Goal: Contribute content: Contribute content

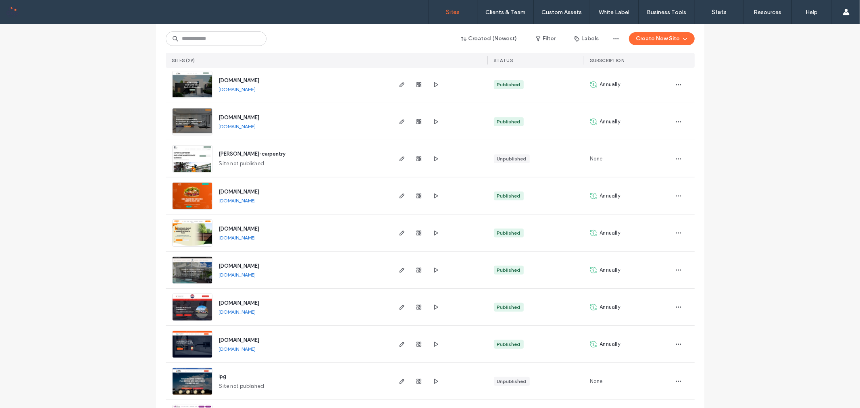
scroll to position [134, 0]
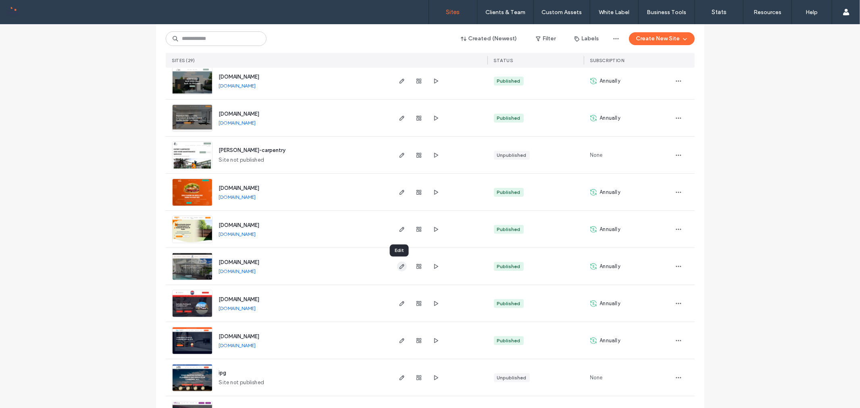
click at [399, 268] on icon "button" at bounding box center [402, 266] width 6 height 6
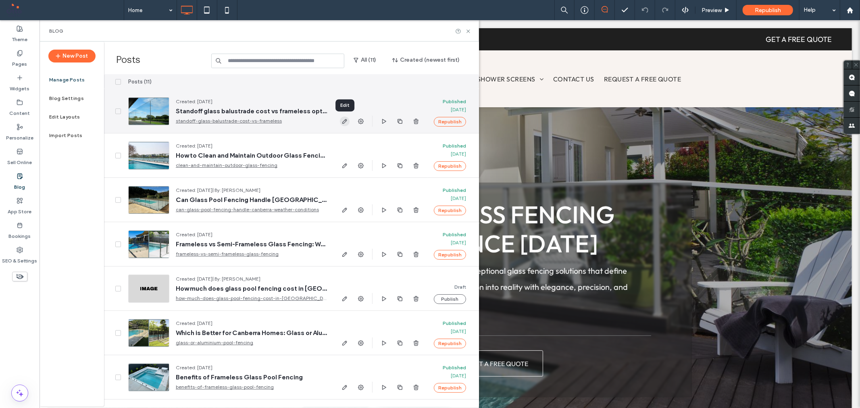
click at [344, 119] on icon "button" at bounding box center [345, 121] width 6 height 6
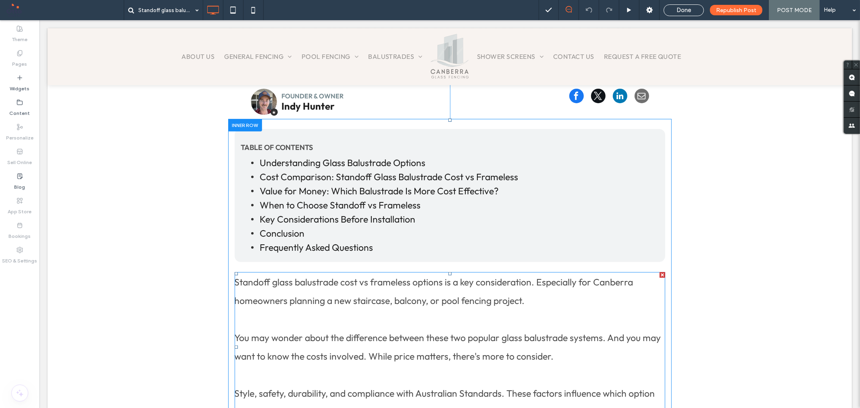
scroll to position [179, 0]
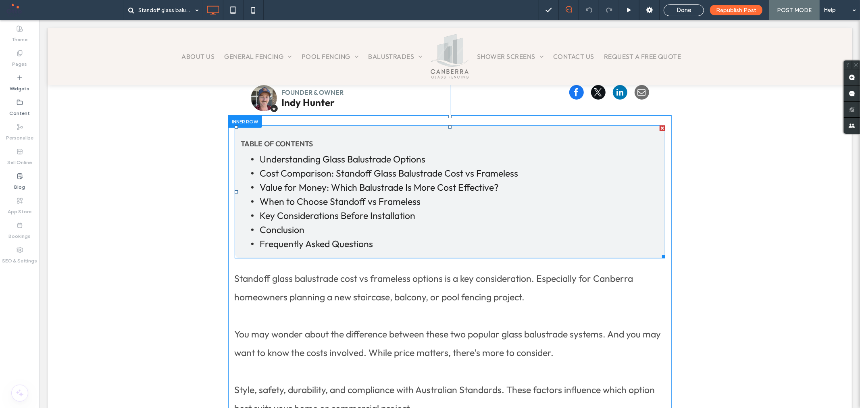
click at [527, 179] on span at bounding box center [449, 191] width 431 height 133
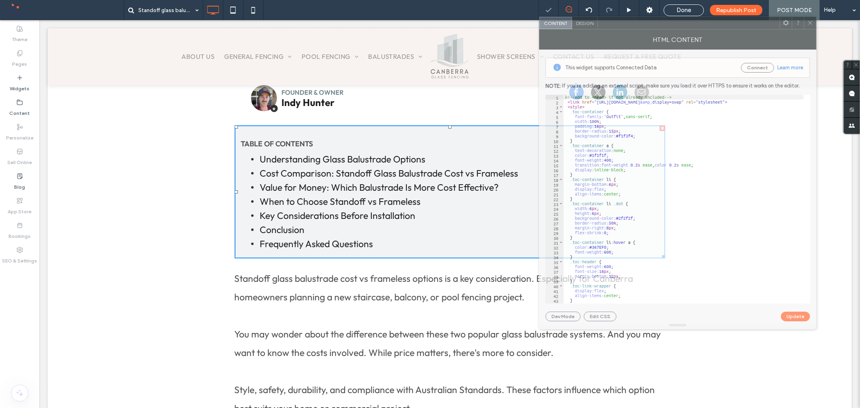
drag, startPoint x: 236, startPoint y: 60, endPoint x: 732, endPoint y: 27, distance: 497.6
click at [732, 27] on div at bounding box center [689, 23] width 182 height 12
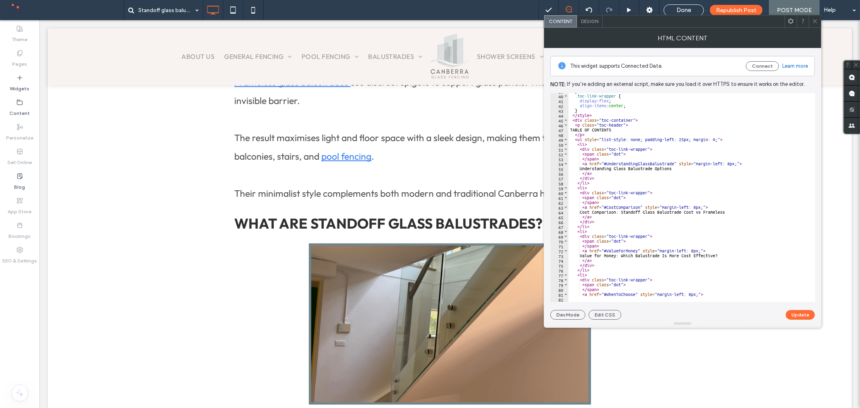
scroll to position [188, 0]
click at [585, 164] on div "} .toc-link-wrapper { display : flex ; align-items : center ; } </ style > < di…" at bounding box center [702, 195] width 267 height 212
click at [599, 167] on div "} .toc-link-wrapper { display : flex ; align-items : center ; } </ style > < di…" at bounding box center [702, 195] width 267 height 212
drag, startPoint x: 581, startPoint y: 165, endPoint x: 603, endPoint y: 173, distance: 23.6
click at [603, 173] on div "} .toc-link-wrapper { display : flex ; align-items : center ; } </ style > < di…" at bounding box center [702, 195] width 267 height 212
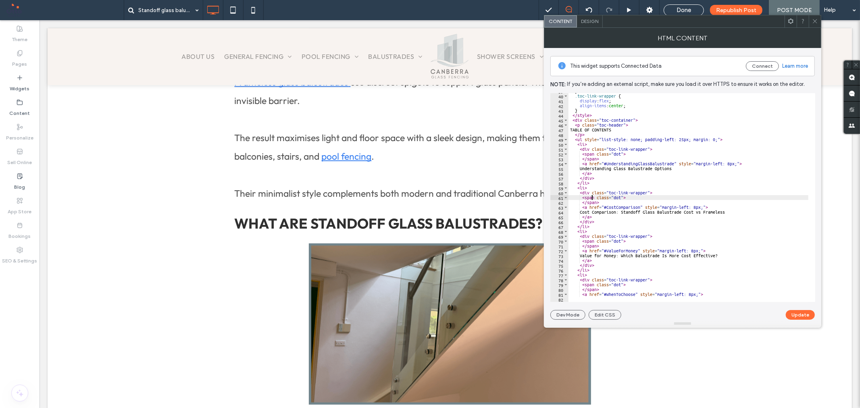
click at [592, 200] on div "} .toc-link-wrapper { display : flex ; align-items : center ; } </ style > < di…" at bounding box center [702, 195] width 267 height 212
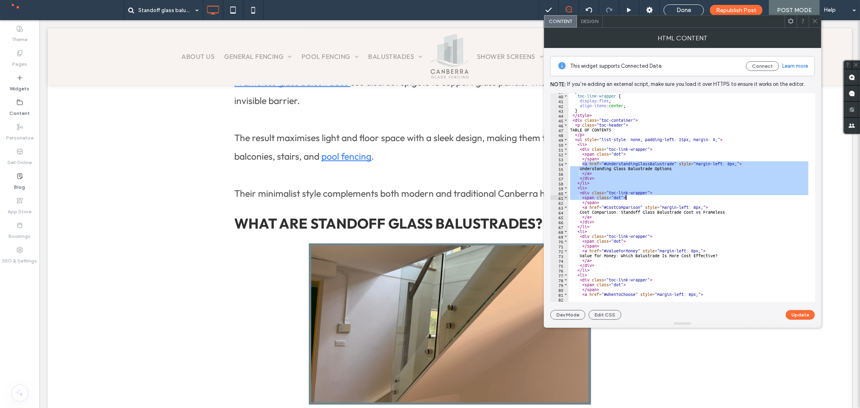
drag, startPoint x: 581, startPoint y: 164, endPoint x: 643, endPoint y: 198, distance: 70.6
click at [643, 198] on div "} .toc-link-wrapper { display : flex ; align-items : center ; } </ style > < di…" at bounding box center [702, 195] width 267 height 212
click at [634, 198] on div "} .toc-link-wrapper { display : flex ; align-items : center ; } </ style > < di…" at bounding box center [689, 197] width 240 height 209
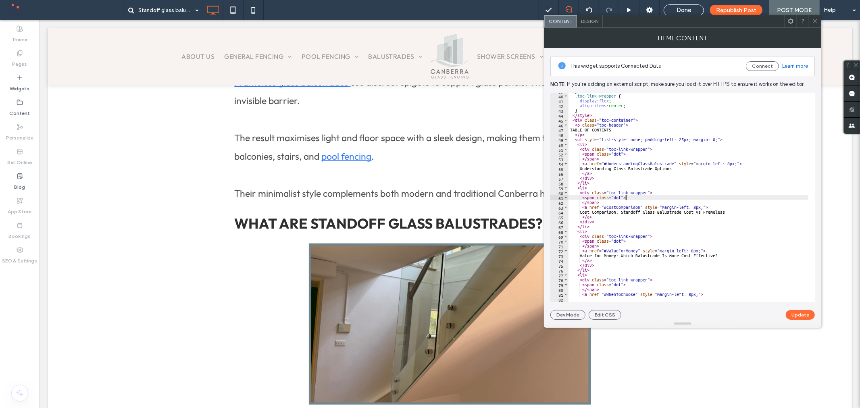
type textarea "**********"
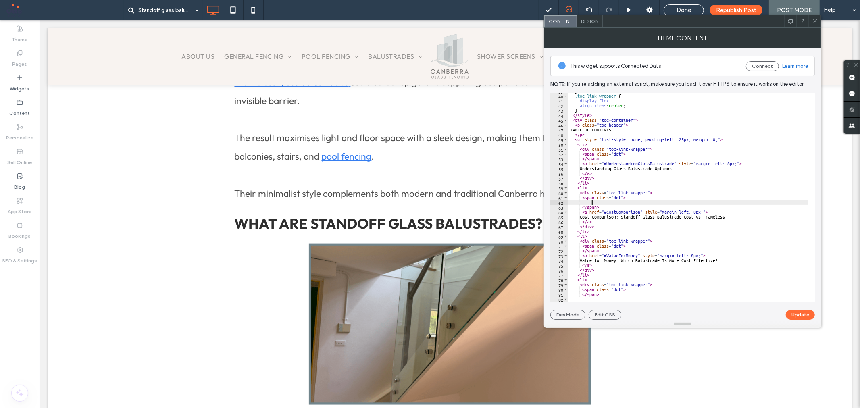
scroll to position [0, 1]
paste textarea "**********"
type textarea "**********"
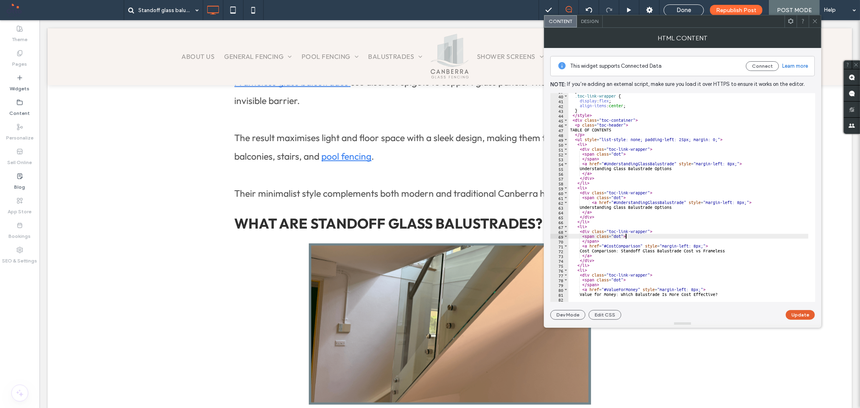
click at [796, 311] on button "Update" at bounding box center [800, 315] width 29 height 10
click at [816, 21] on use at bounding box center [815, 21] width 4 height 4
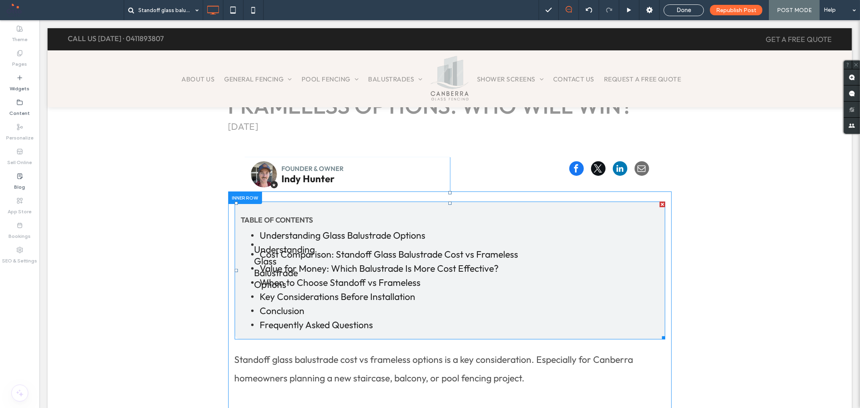
scroll to position [139, 0]
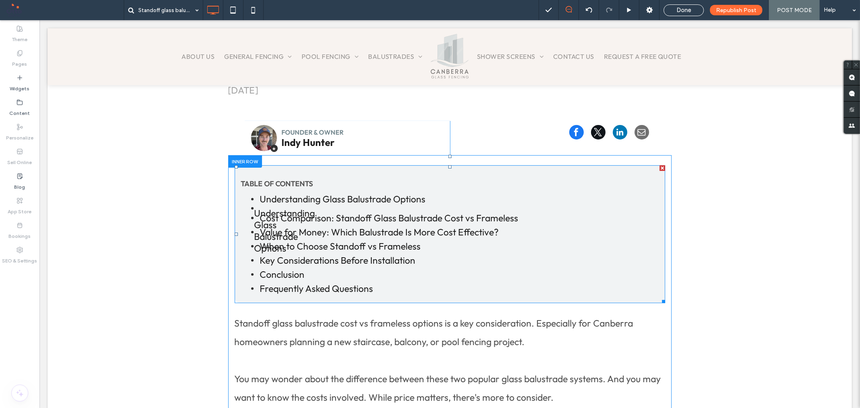
click at [599, 239] on span at bounding box center [449, 234] width 431 height 138
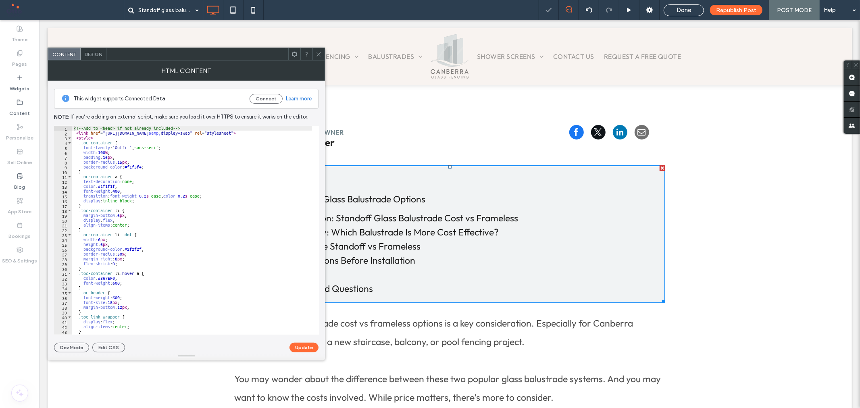
click at [317, 56] on icon at bounding box center [319, 54] width 6 height 6
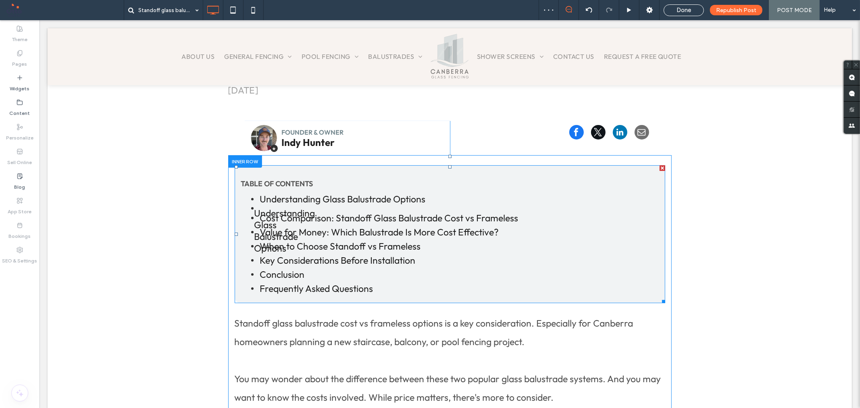
click at [441, 231] on span at bounding box center [449, 234] width 431 height 138
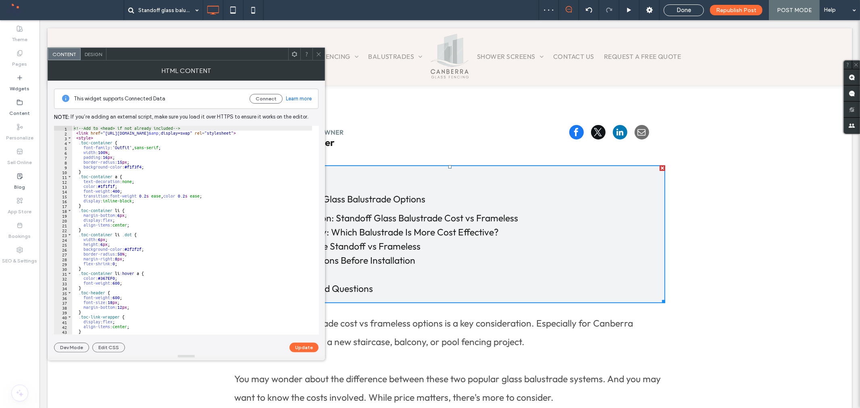
click at [320, 52] on icon at bounding box center [319, 54] width 6 height 6
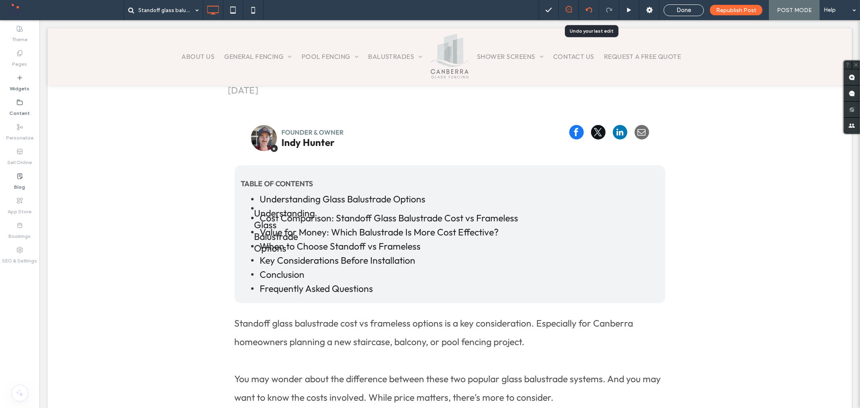
click at [589, 8] on icon at bounding box center [589, 10] width 6 height 6
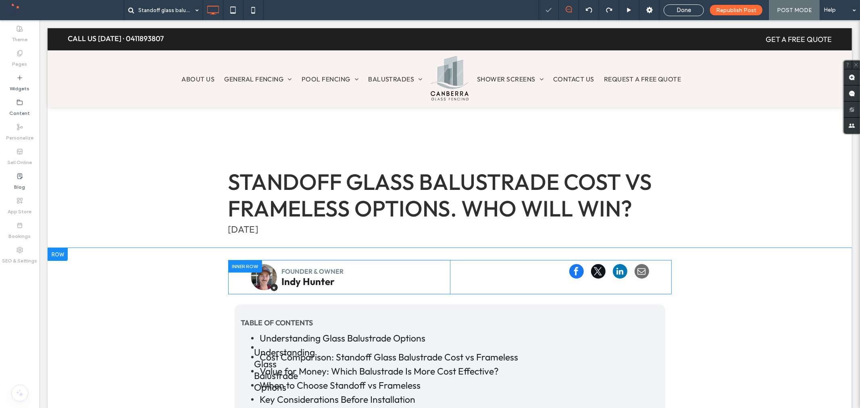
scroll to position [0, 0]
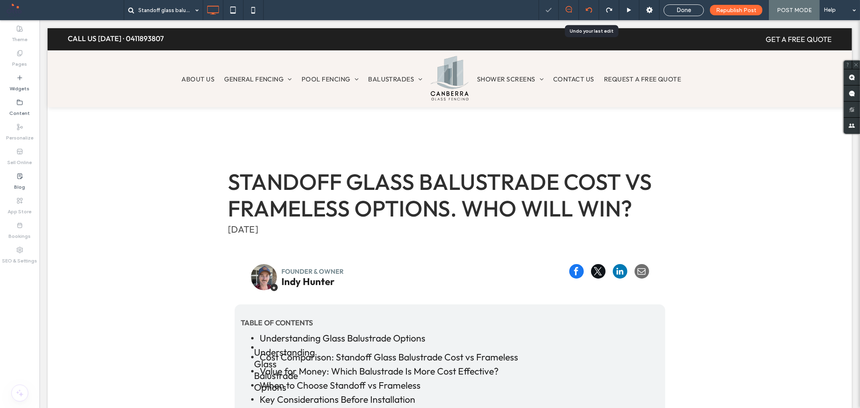
click at [592, 7] on icon at bounding box center [589, 10] width 6 height 6
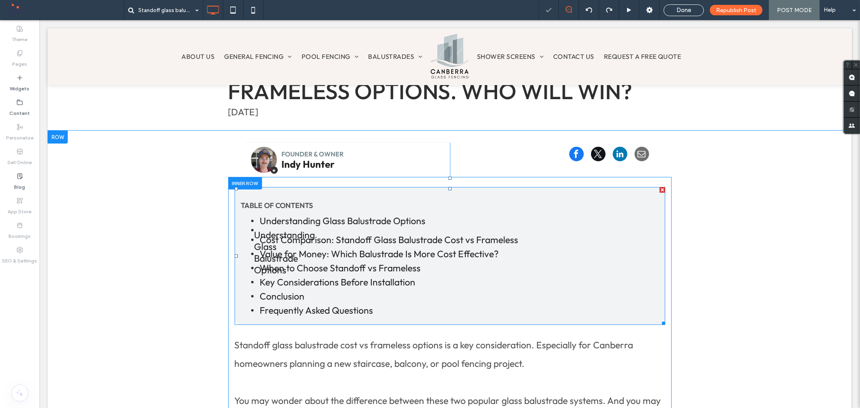
scroll to position [134, 0]
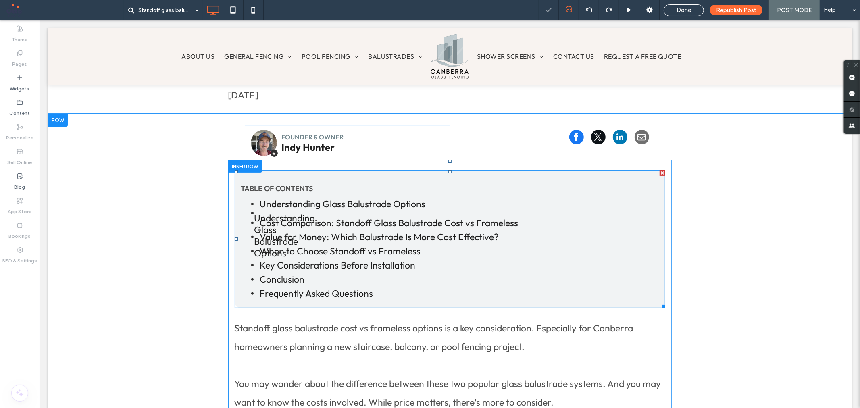
click at [516, 219] on span at bounding box center [449, 239] width 431 height 138
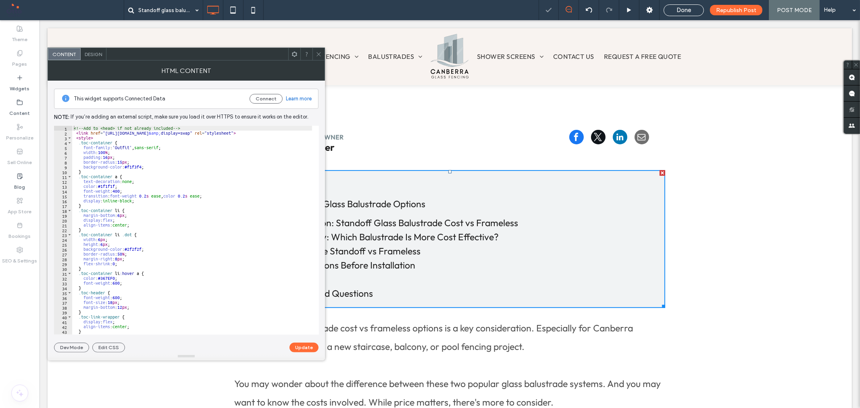
click at [320, 53] on icon at bounding box center [319, 54] width 6 height 6
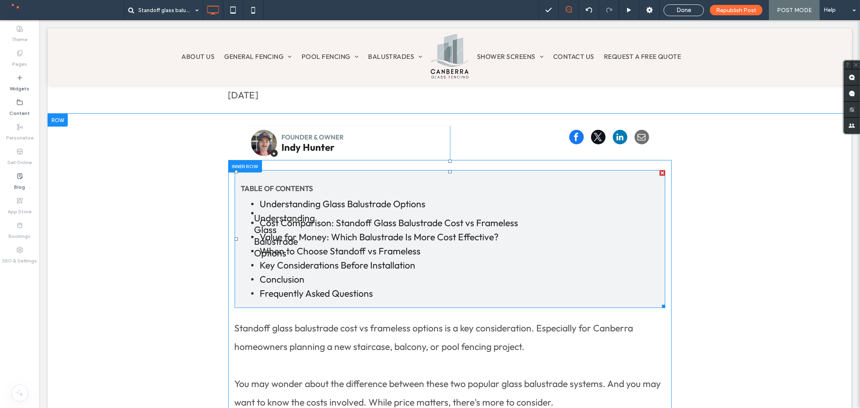
click at [565, 267] on span at bounding box center [449, 239] width 431 height 138
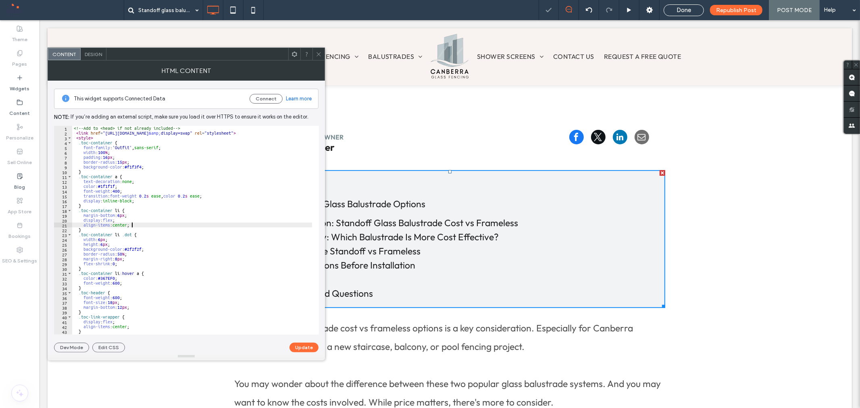
click at [261, 225] on div "<!-- Add to <head> if not already included --> < link href = "[URL][DOMAIN_NAME…" at bounding box center [205, 232] width 267 height 212
type textarea "***** *******"
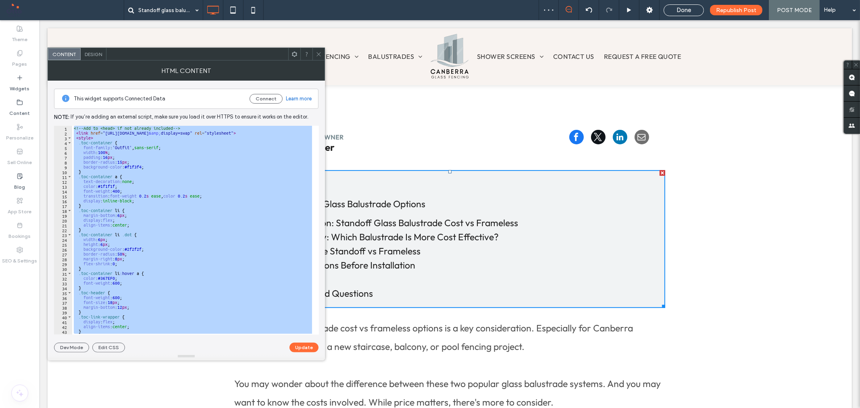
drag, startPoint x: 318, startPoint y: 51, endPoint x: 811, endPoint y: 154, distance: 504.3
click at [318, 51] on icon at bounding box center [319, 54] width 6 height 6
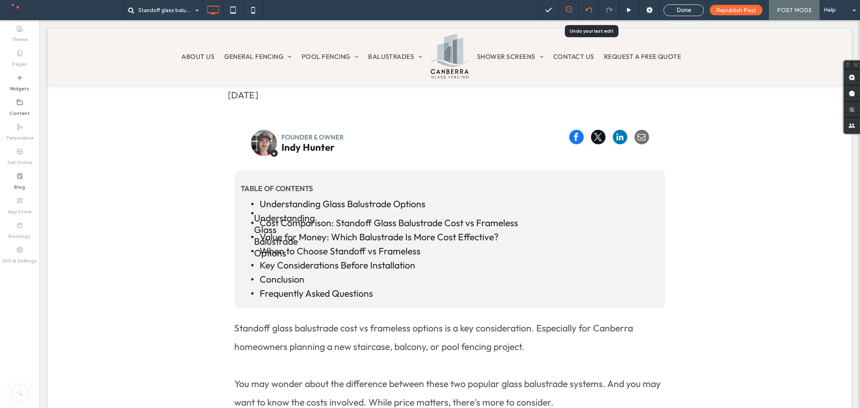
click at [592, 10] on use at bounding box center [589, 9] width 6 height 5
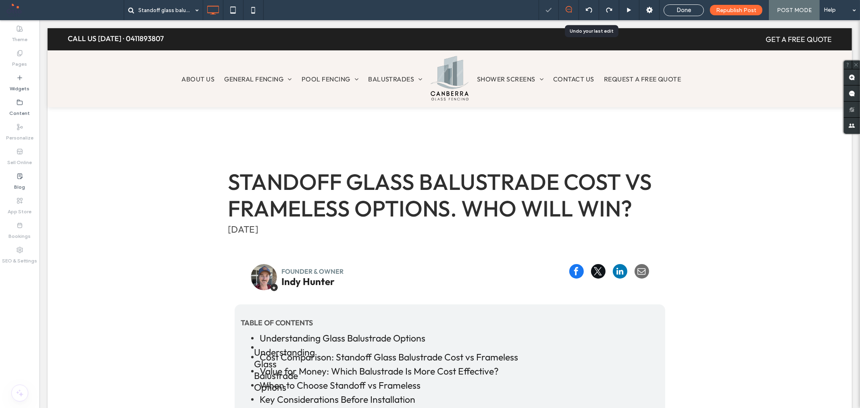
scroll to position [0, 0]
click at [586, 10] on div at bounding box center [589, 10] width 20 height 6
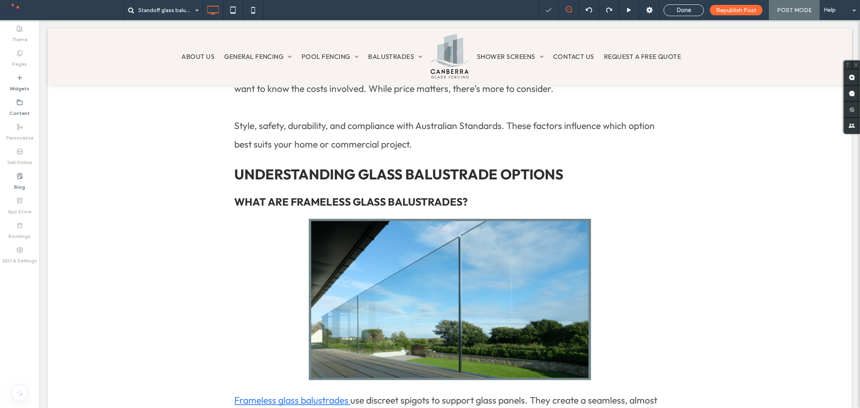
scroll to position [493, 0]
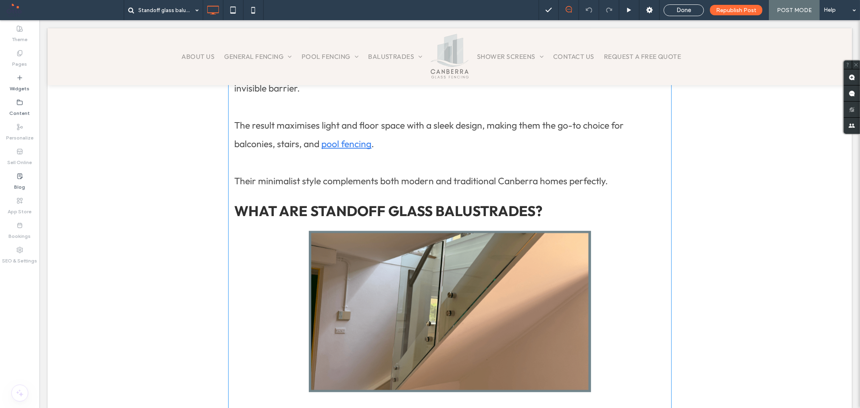
scroll to position [761, 0]
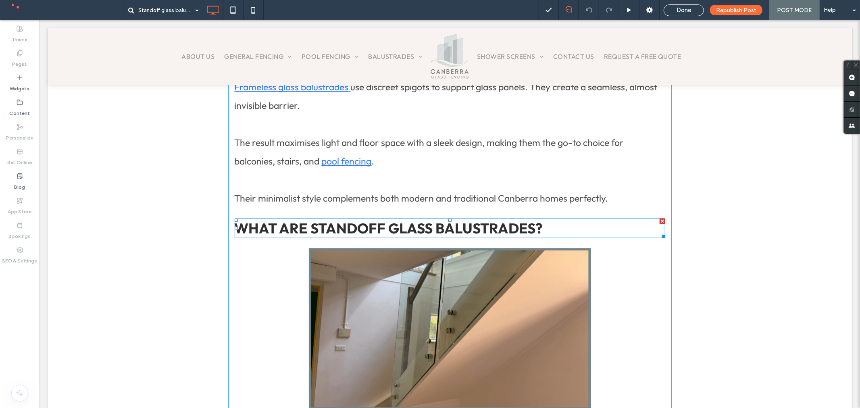
click at [426, 228] on strong "What Are Standoff Glass Balustrades?" at bounding box center [388, 228] width 308 height 18
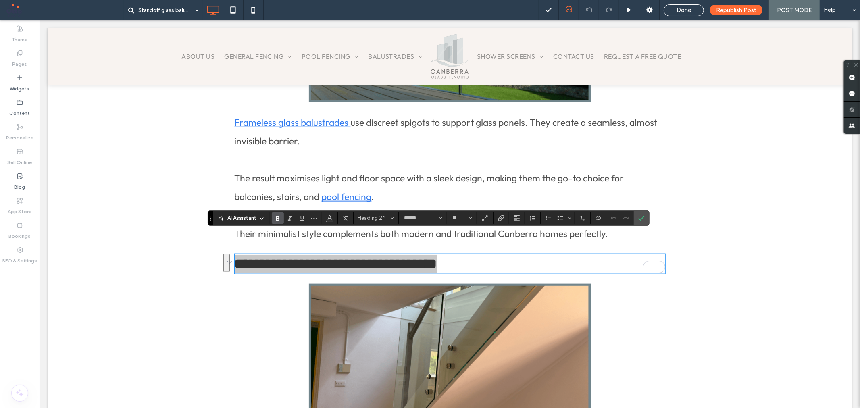
scroll to position [672, 0]
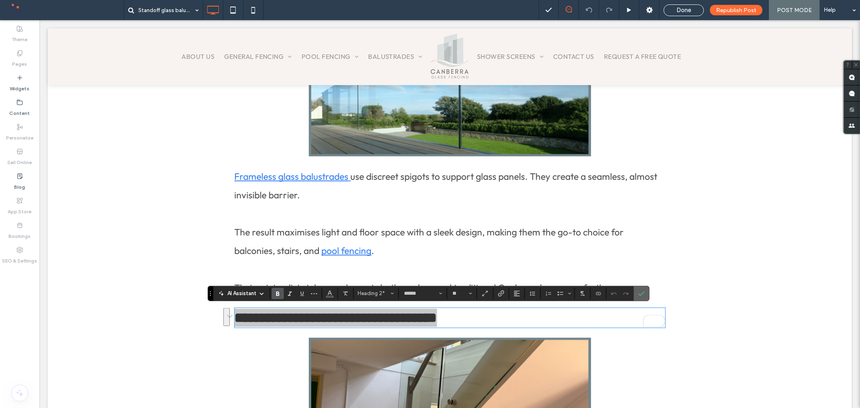
click at [646, 294] on label "Confirm" at bounding box center [642, 293] width 12 height 15
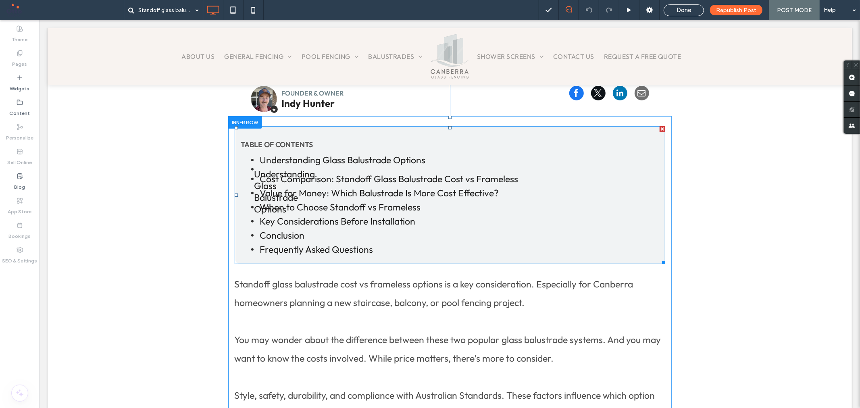
scroll to position [179, 0]
click at [567, 184] on span at bounding box center [449, 194] width 431 height 138
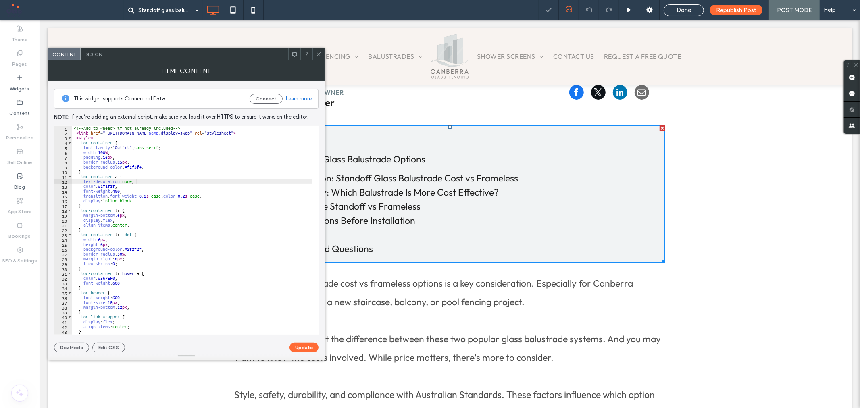
click at [223, 183] on div "<!-- Add to <head> if not already included --> < link href = "[URL][DOMAIN_NAME…" at bounding box center [205, 232] width 267 height 212
type textarea "***** *******"
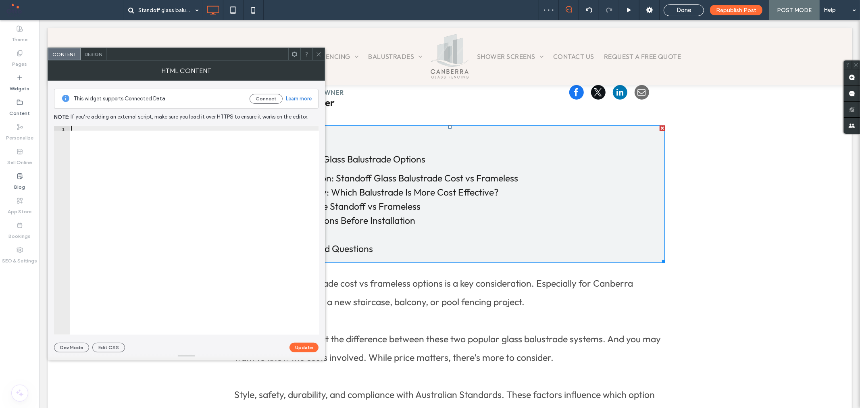
scroll to position [352, 0]
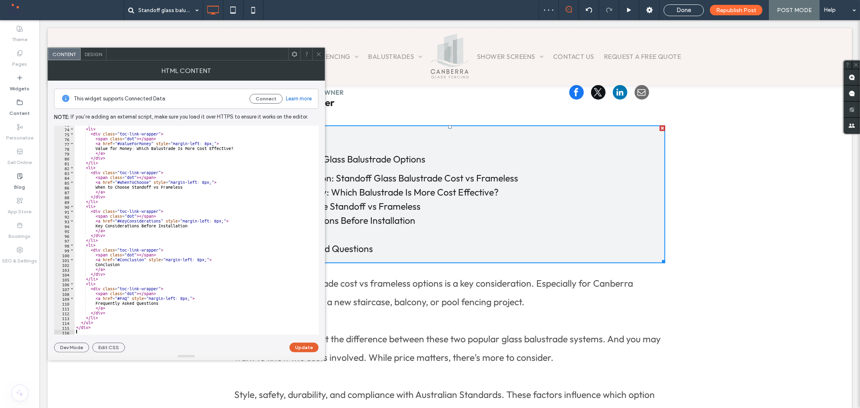
click at [300, 345] on button "Update" at bounding box center [304, 348] width 29 height 10
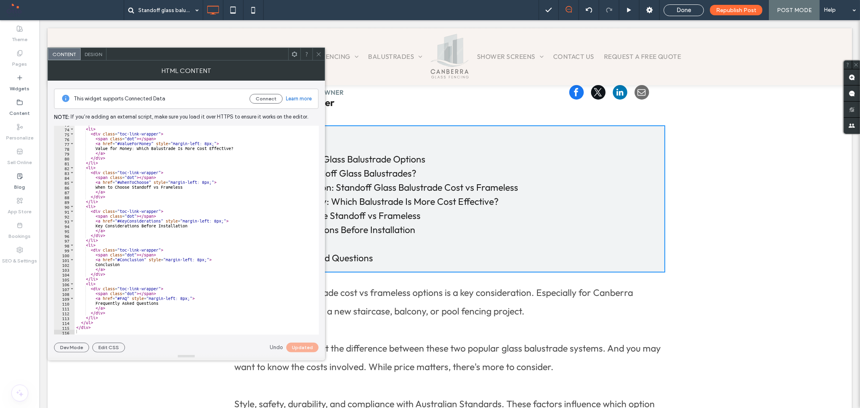
click at [319, 55] on icon at bounding box center [319, 54] width 6 height 6
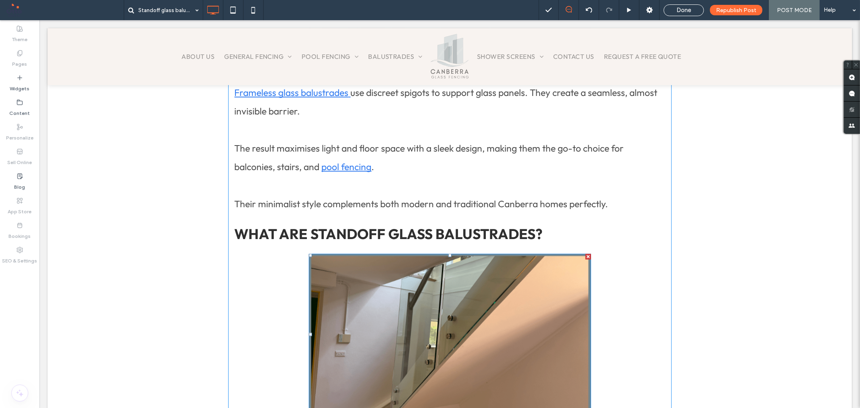
scroll to position [761, 0]
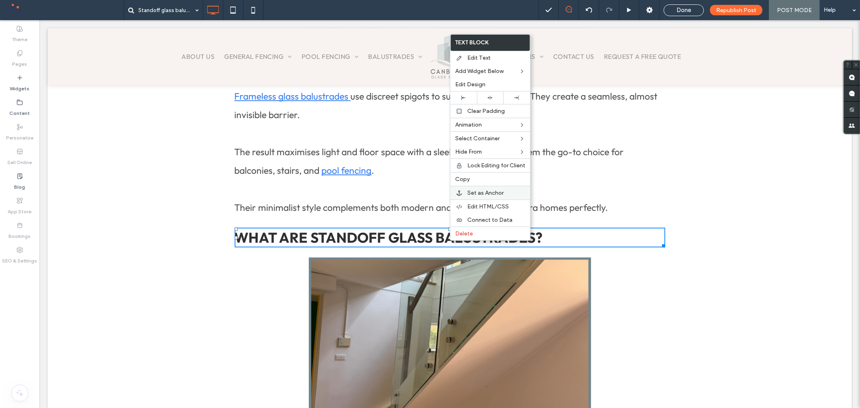
click at [483, 195] on span "Set as Anchor" at bounding box center [485, 193] width 36 height 7
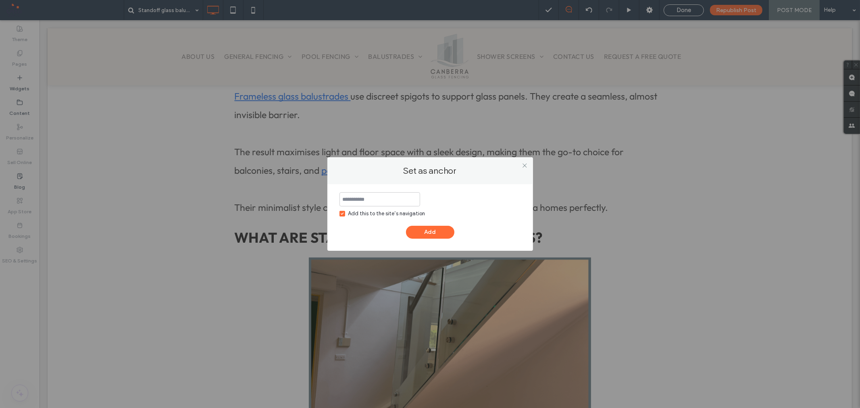
click at [379, 200] on input at bounding box center [380, 199] width 81 height 14
type input "**********"
click at [342, 218] on div "**********" at bounding box center [430, 215] width 181 height 46
click at [342, 210] on label "Add this to the site’s navigation" at bounding box center [383, 214] width 86 height 8
click at [429, 232] on button "Add" at bounding box center [430, 232] width 48 height 13
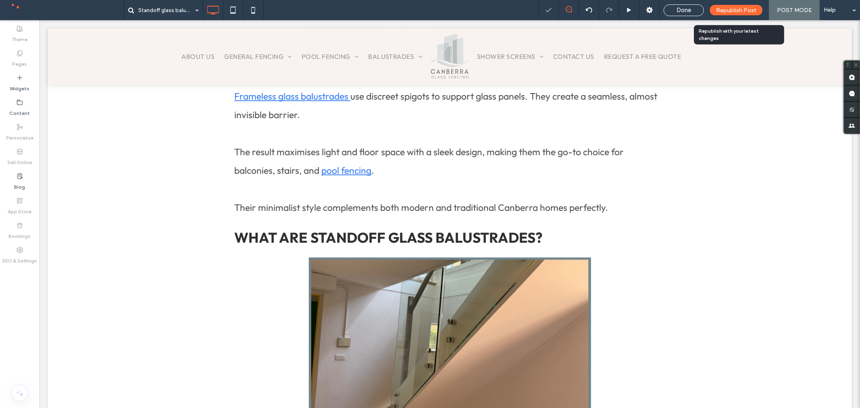
click at [738, 11] on span "Republish Post" at bounding box center [736, 10] width 40 height 7
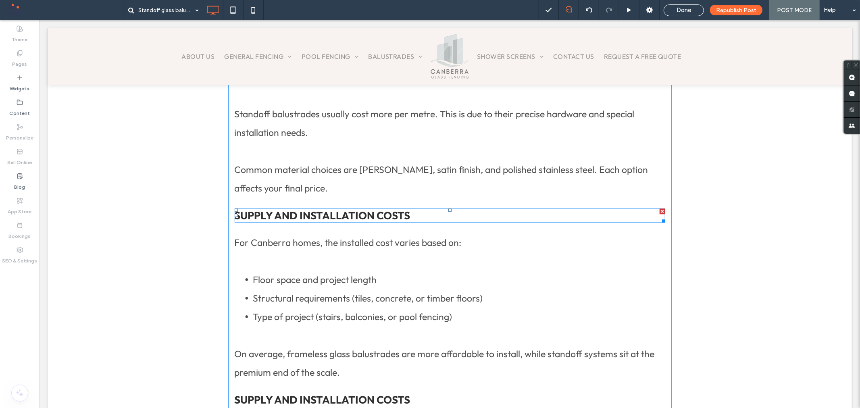
click at [659, 210] on div at bounding box center [662, 211] width 6 height 6
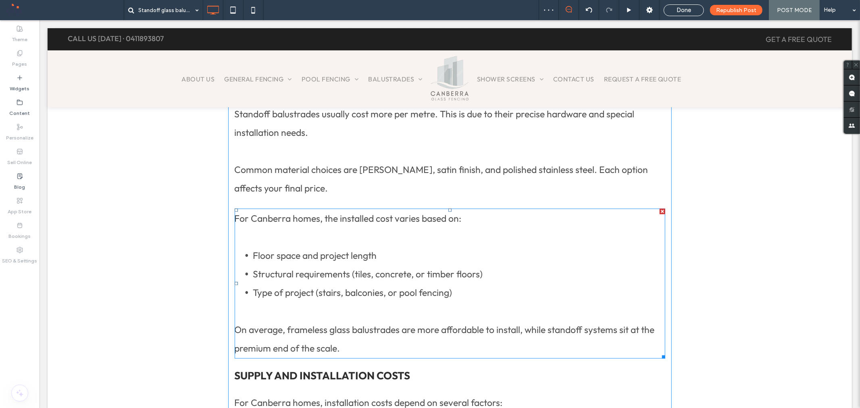
click at [659, 209] on div at bounding box center [662, 211] width 6 height 6
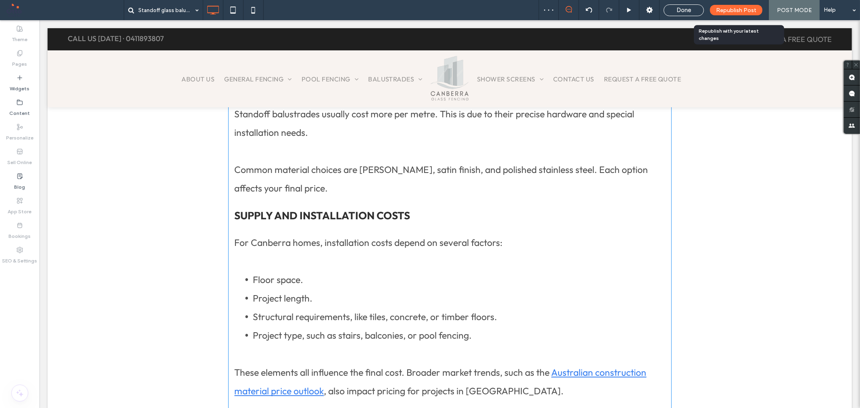
click at [740, 11] on span "Republish Post" at bounding box center [736, 10] width 40 height 7
